Goal: Find specific page/section: Find specific page/section

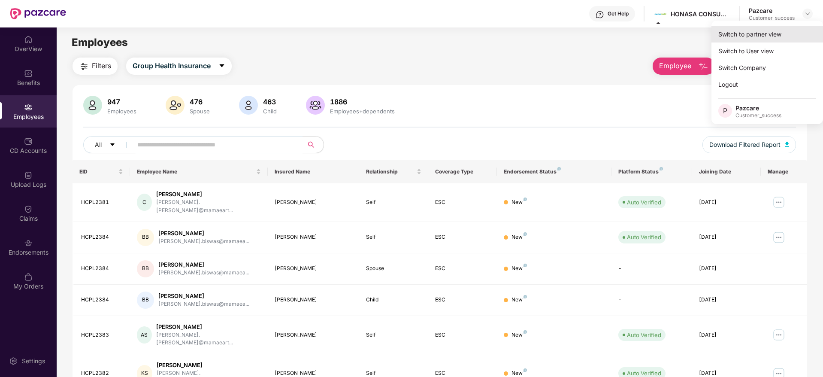
click at [763, 34] on div "Switch to partner view" at bounding box center [767, 34] width 112 height 17
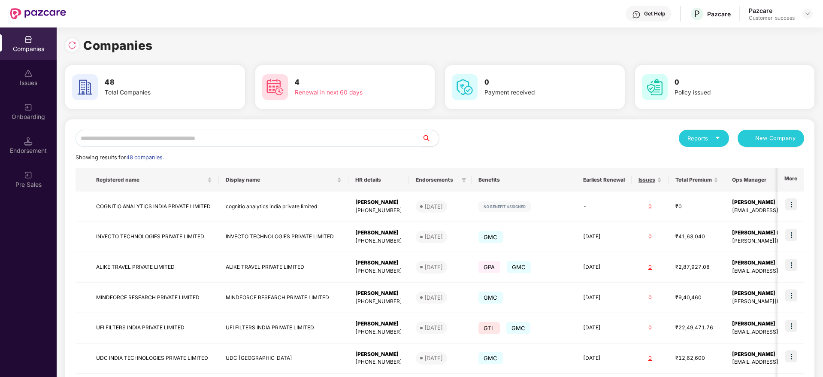
click at [244, 136] on input "text" at bounding box center [248, 138] width 346 height 17
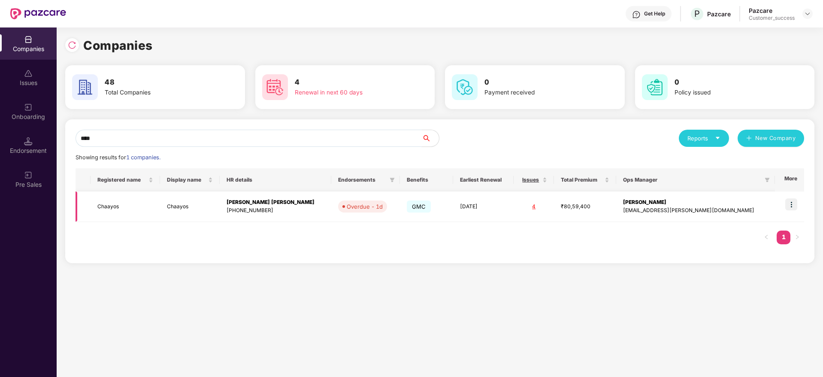
type input "****"
click at [792, 203] on img at bounding box center [791, 204] width 12 height 12
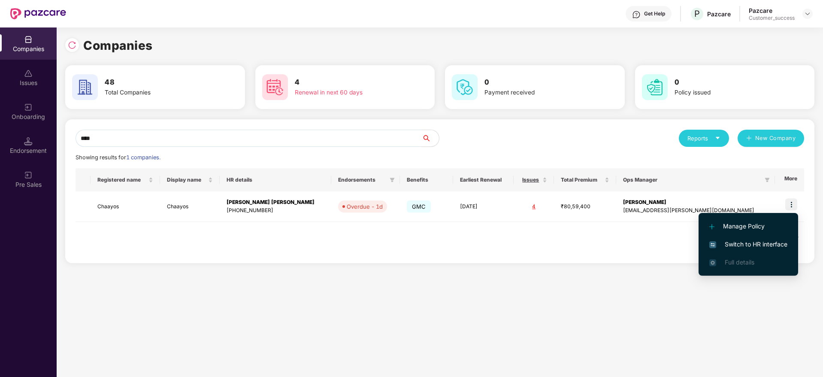
click at [752, 239] on span "Switch to HR interface" at bounding box center [748, 243] width 78 height 9
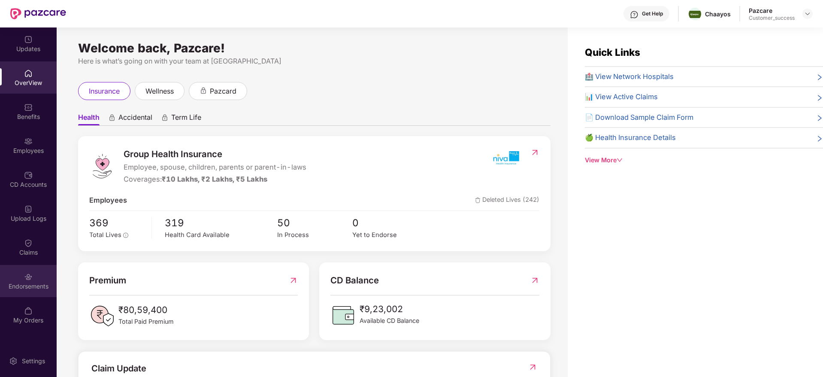
click at [27, 281] on img at bounding box center [28, 276] width 9 height 9
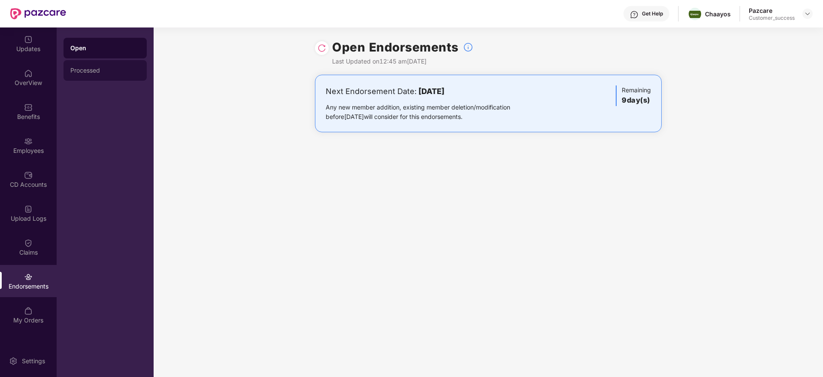
click at [108, 75] on div "Processed" at bounding box center [104, 70] width 83 height 21
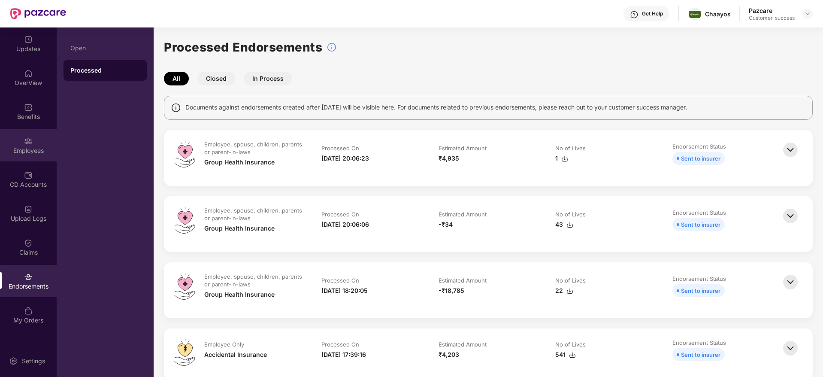
click at [32, 143] on img at bounding box center [28, 141] width 9 height 9
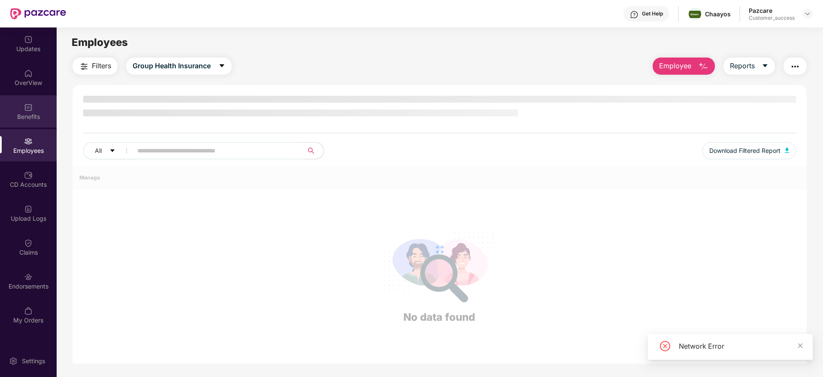
click at [31, 118] on div "Benefits" at bounding box center [28, 116] width 57 height 9
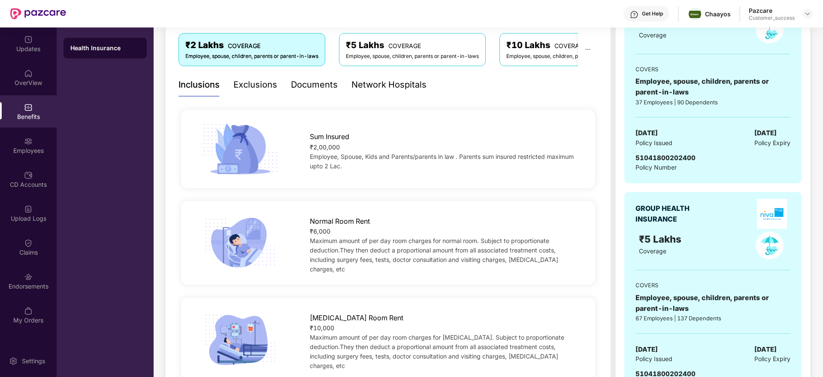
scroll to position [154, 0]
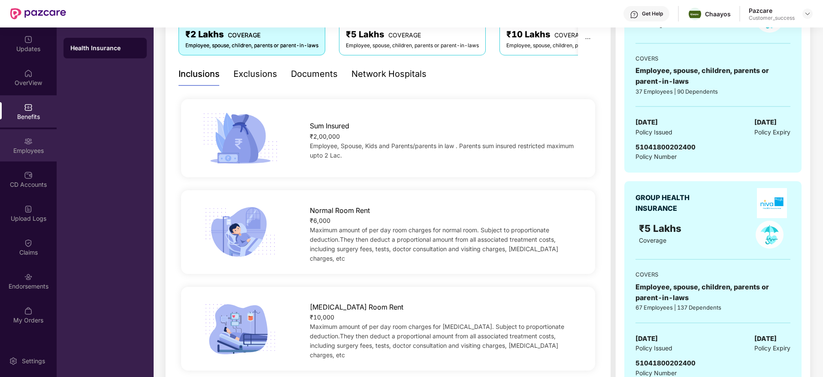
click at [30, 148] on div "Employees" at bounding box center [28, 150] width 57 height 9
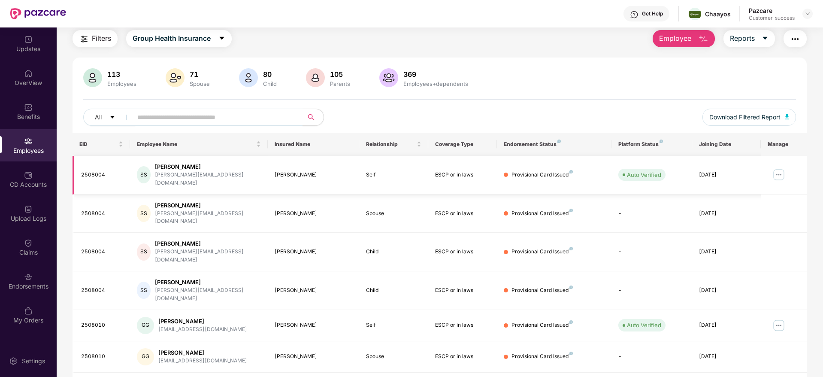
scroll to position [151, 0]
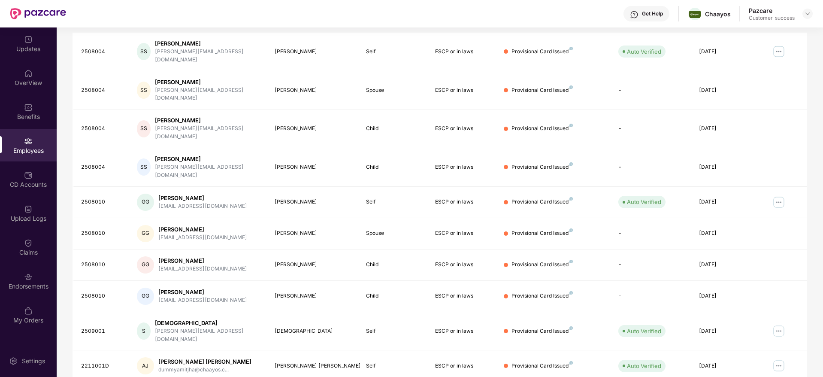
click at [820, 88] on div "Filters Group Health Insurance Employee Reports 113 Employees 71 Spouse 80 Chil…" at bounding box center [440, 160] width 766 height 506
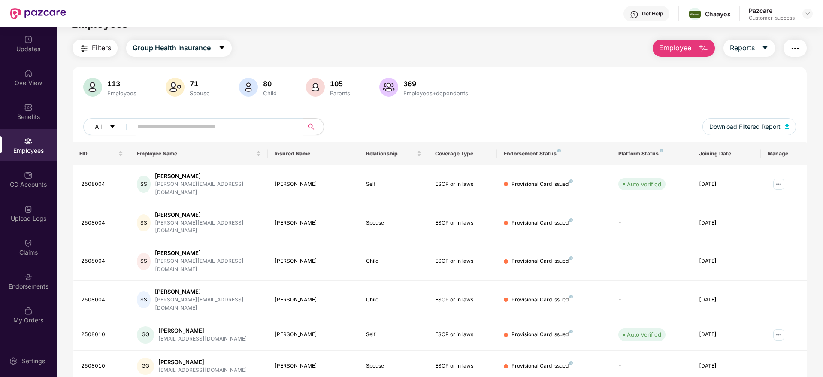
scroll to position [0, 0]
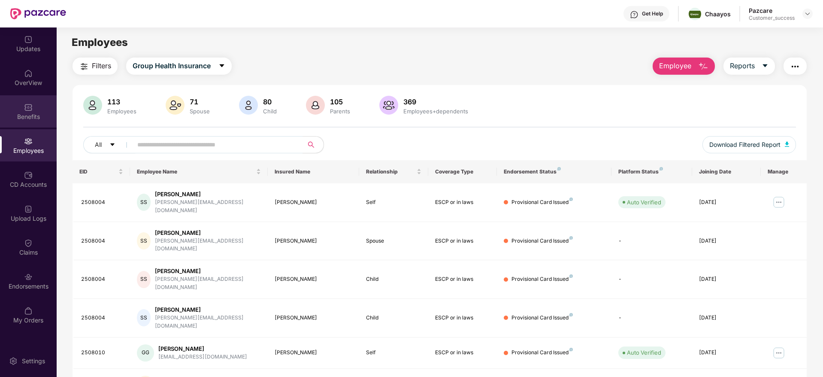
click at [33, 115] on div "Benefits" at bounding box center [28, 116] width 57 height 9
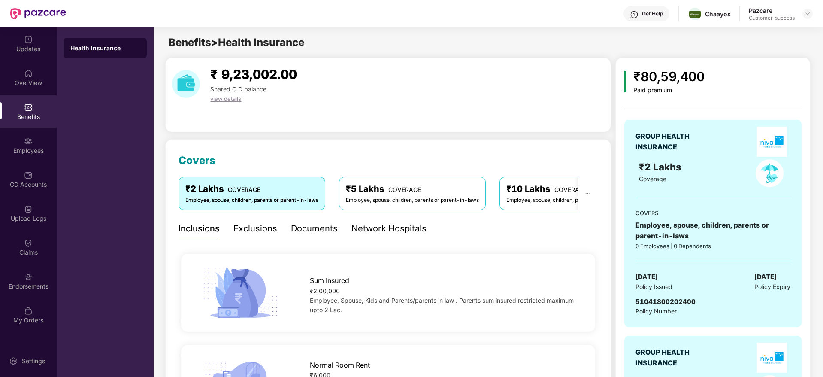
click at [318, 230] on div "Documents" at bounding box center [314, 228] width 47 height 13
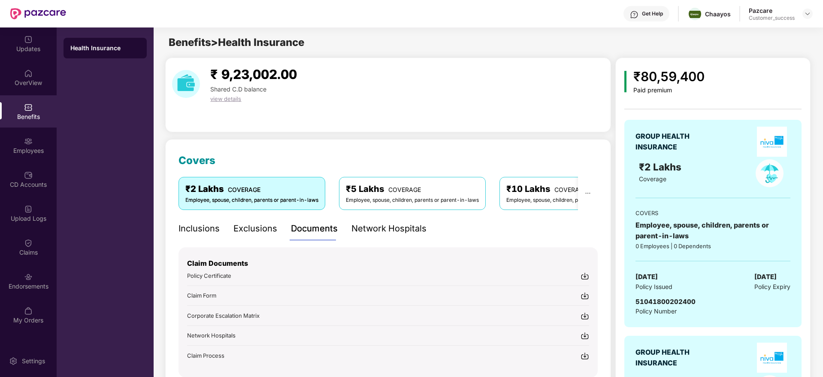
click at [380, 153] on div "Covers ₹2 Lakhs COVERAGE Employee, spouse, children, parents or parent-in-laws …" at bounding box center [387, 264] width 419 height 225
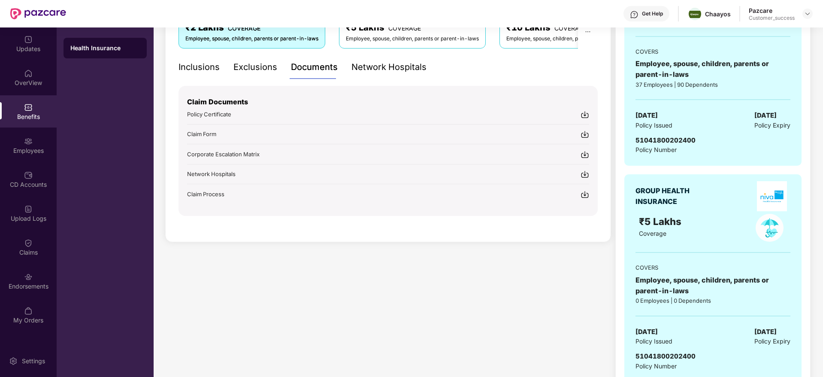
scroll to position [180, 0]
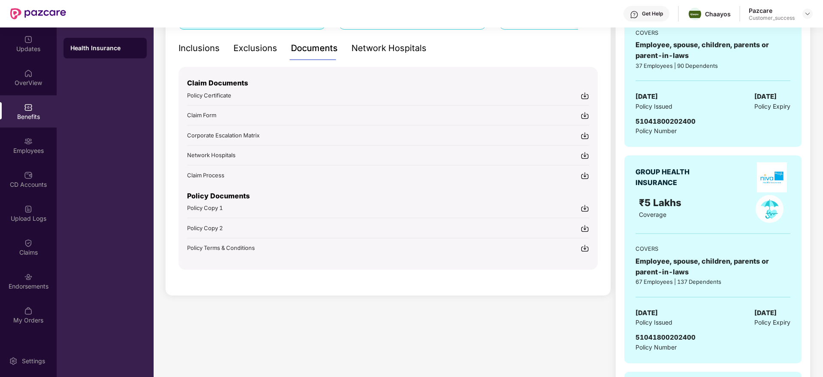
click at [584, 210] on img at bounding box center [584, 208] width 9 height 9
